Goal: Transaction & Acquisition: Purchase product/service

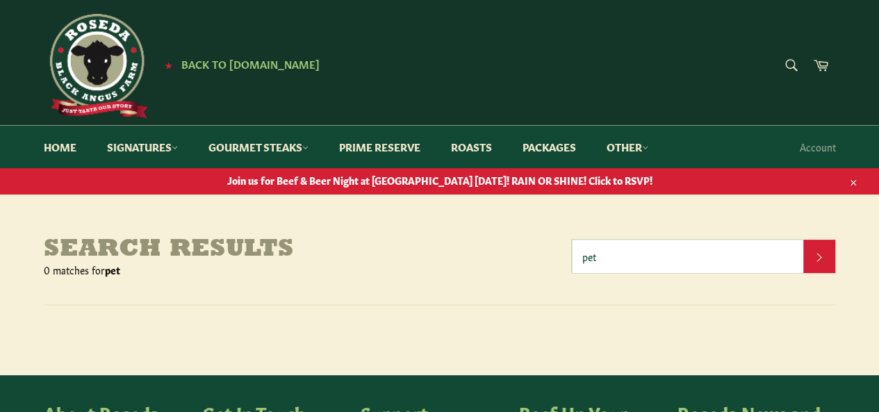
click at [635, 259] on input "pet" at bounding box center [688, 256] width 232 height 33
type input "p"
type input "raw pet"
click at [803, 240] on button "Search" at bounding box center [819, 256] width 32 height 33
